Goal: Find specific page/section: Find specific page/section

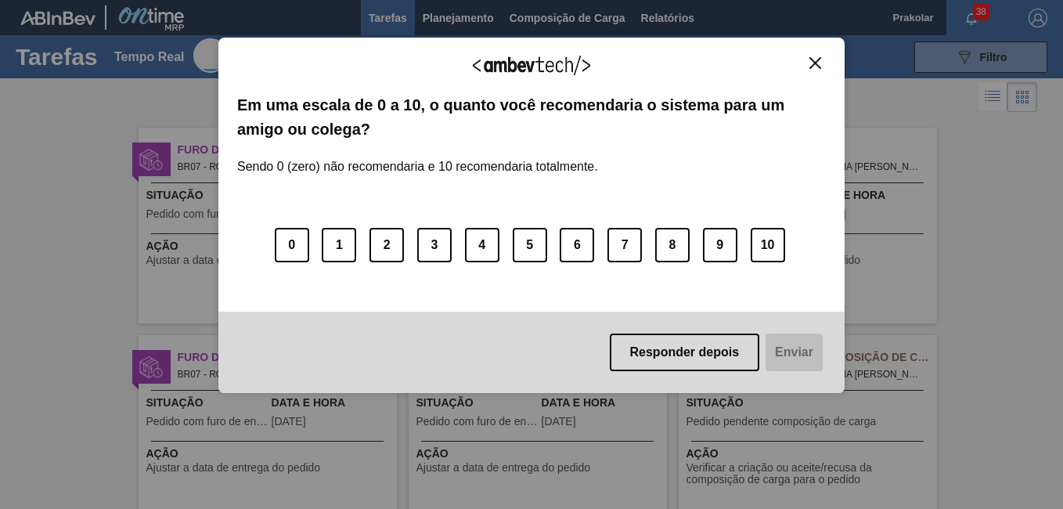
drag, startPoint x: 815, startPoint y: 58, endPoint x: 787, endPoint y: 68, distance: 30.0
click at [814, 58] on img "Fechar" at bounding box center [816, 63] width 12 height 12
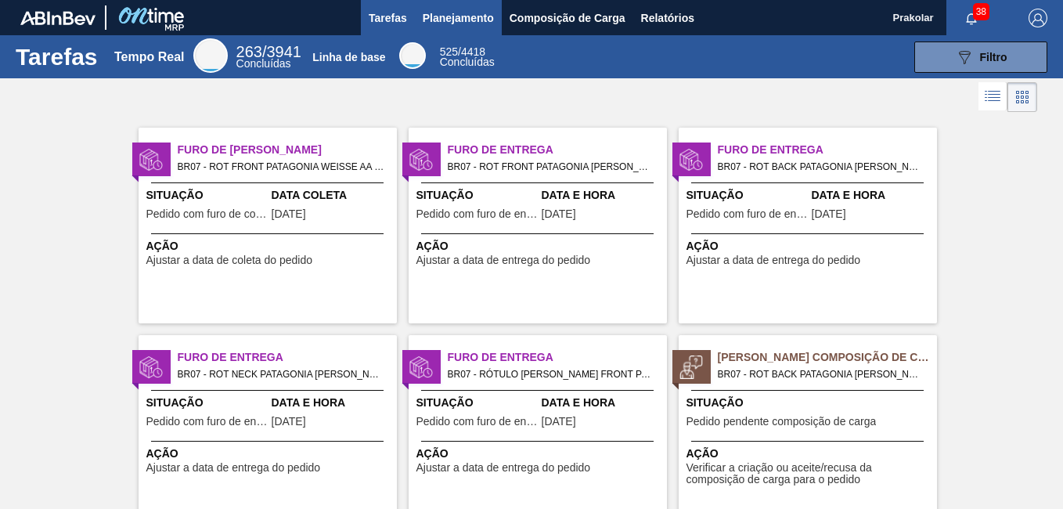
click at [449, 22] on span "Planejamento" at bounding box center [458, 18] width 71 height 19
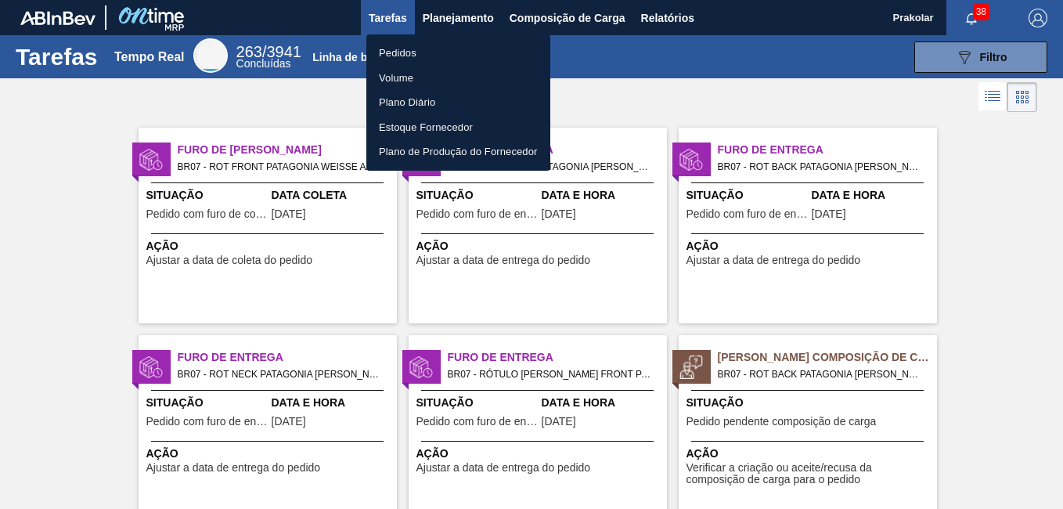
click at [415, 52] on li "Pedidos" at bounding box center [458, 53] width 184 height 25
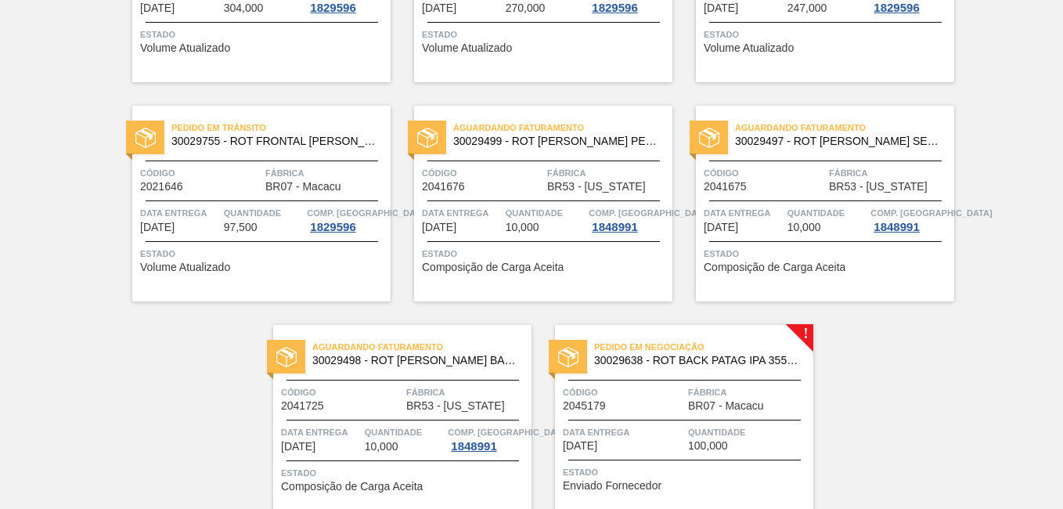
scroll to position [1423, 0]
